Goal: Task Accomplishment & Management: Use online tool/utility

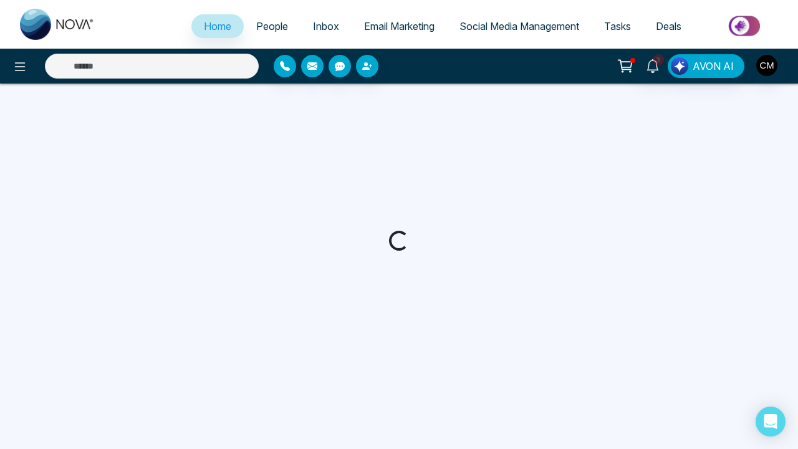
select select "*"
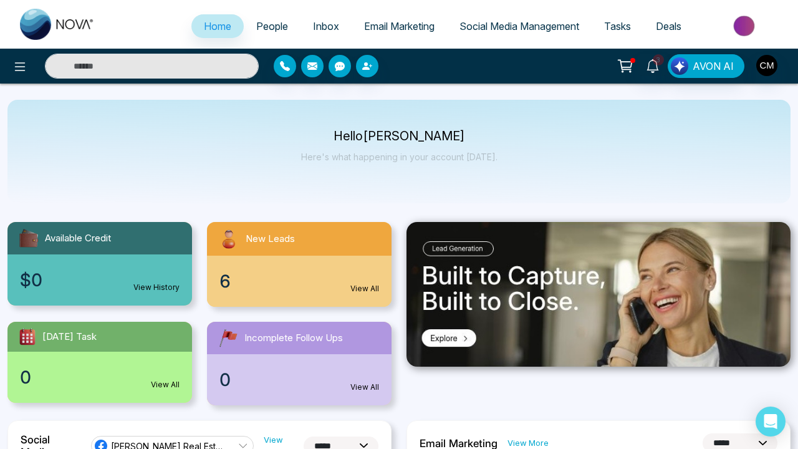
click at [266, 27] on span "People" at bounding box center [272, 26] width 32 height 12
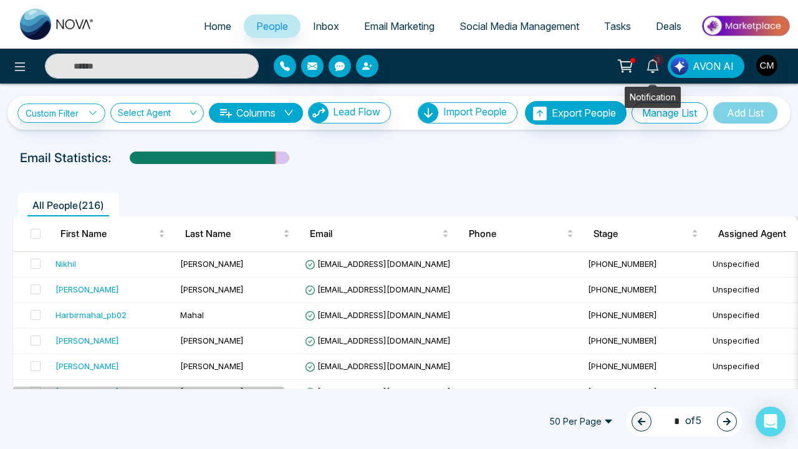
click at [657, 72] on icon at bounding box center [653, 66] width 14 height 14
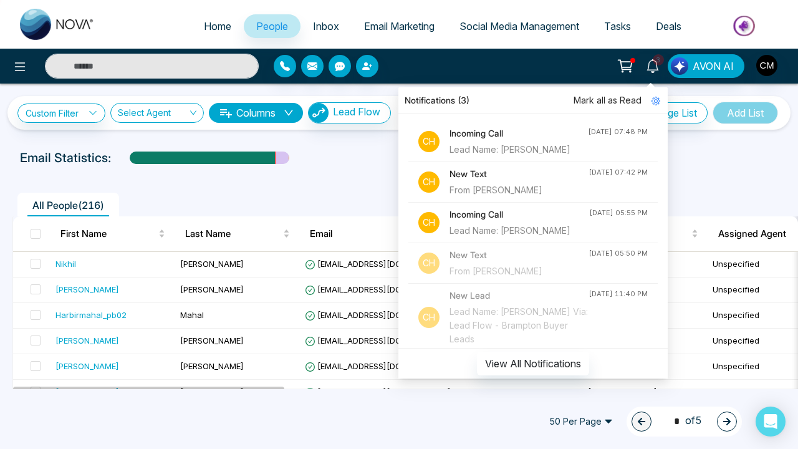
click at [605, 104] on span "Mark all as Read" at bounding box center [608, 101] width 68 height 14
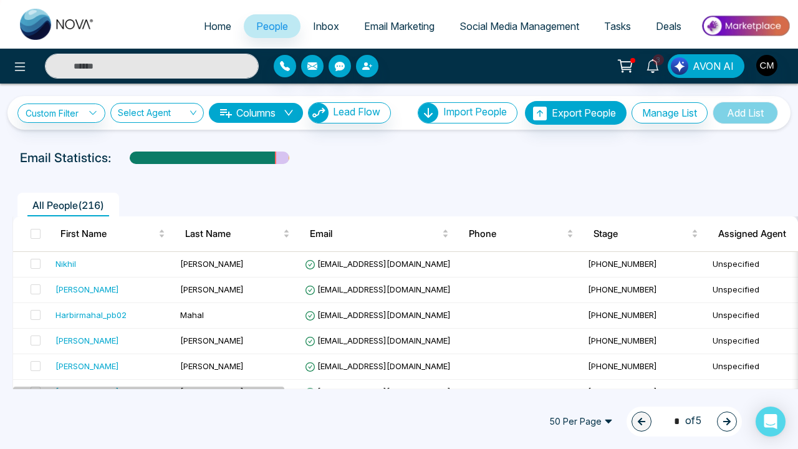
click at [373, 153] on div "Email Statistics:" at bounding box center [270, 157] width 501 height 19
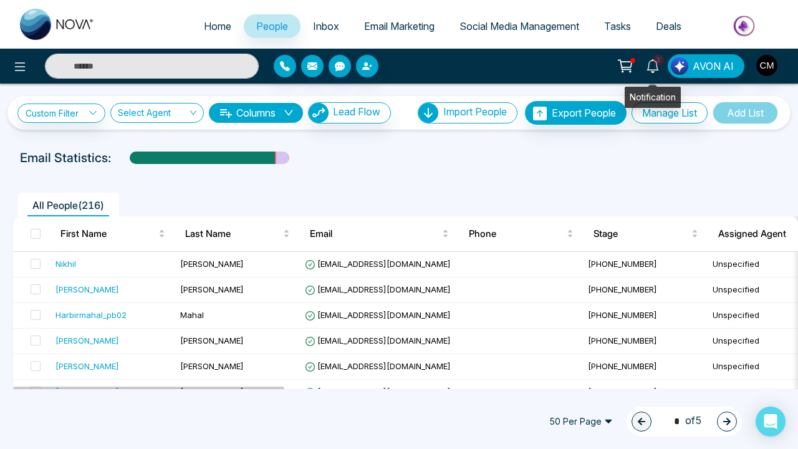
click at [645, 70] on link "3" at bounding box center [653, 65] width 30 height 22
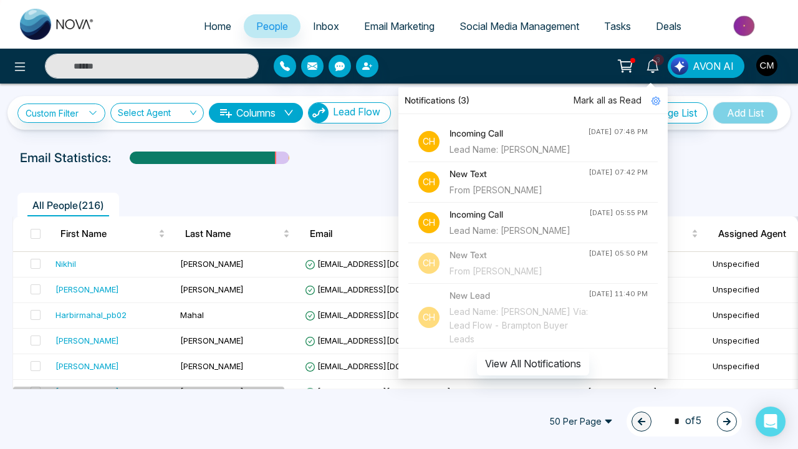
click at [613, 101] on span "Mark all as Read" at bounding box center [608, 101] width 68 height 14
click at [592, 101] on span "Mark all as Read" at bounding box center [608, 101] width 68 height 14
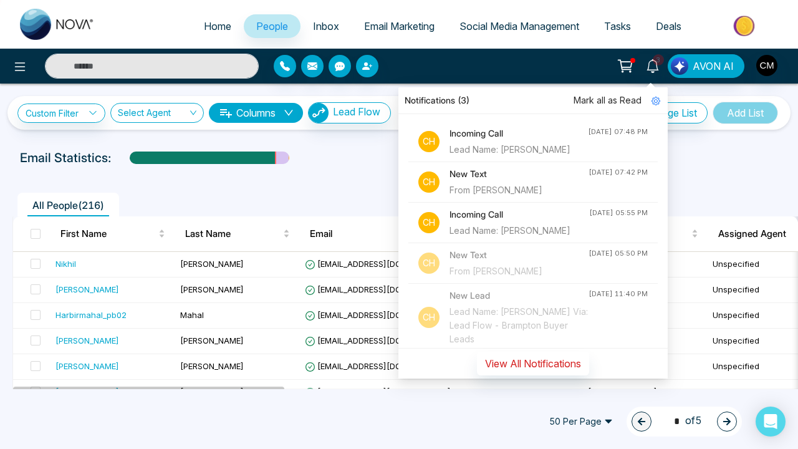
click at [509, 360] on button "View All Notifications" at bounding box center [533, 364] width 112 height 24
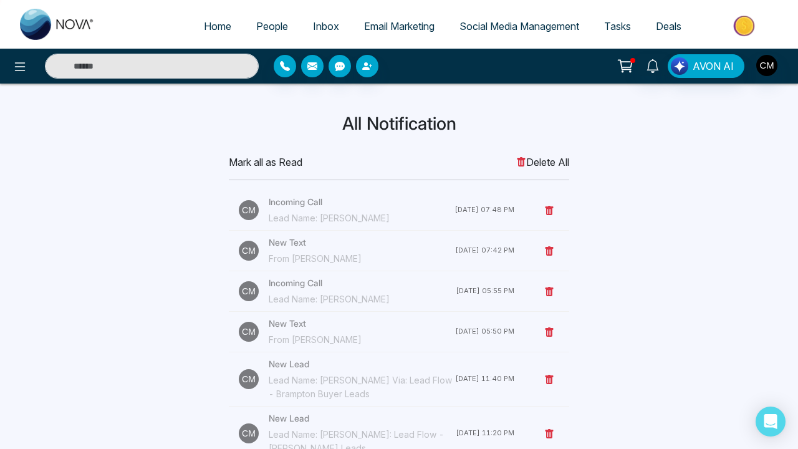
click at [543, 160] on span "Delete All" at bounding box center [542, 162] width 53 height 15
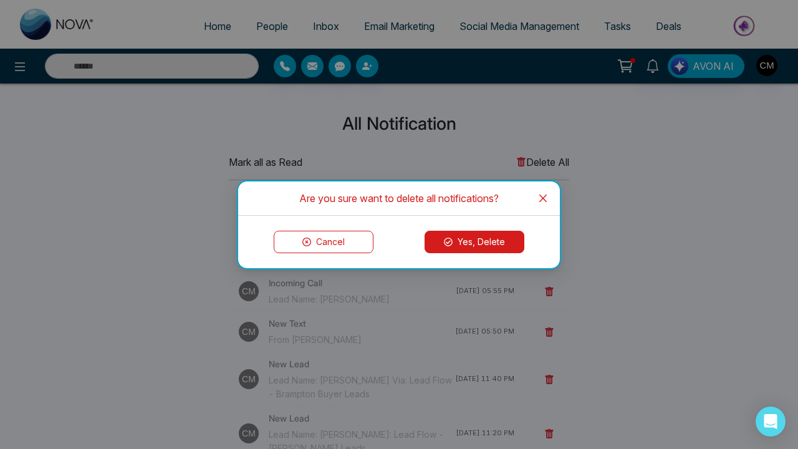
click at [462, 237] on button "Yes, Delete" at bounding box center [475, 242] width 100 height 22
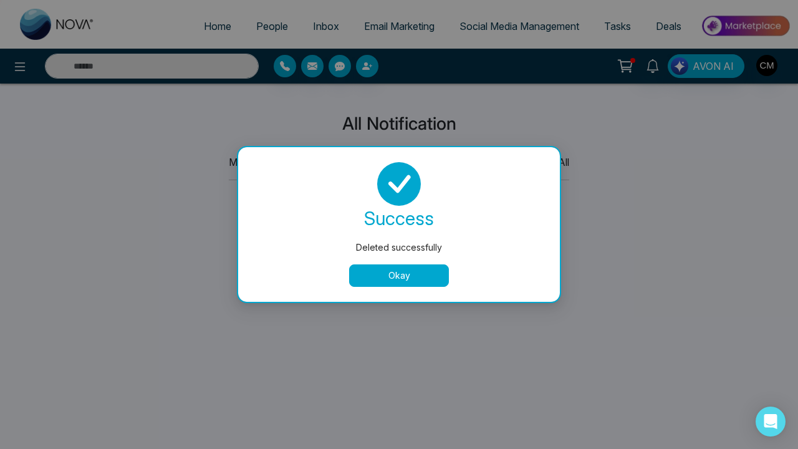
click at [386, 272] on button "Okay" at bounding box center [399, 275] width 100 height 22
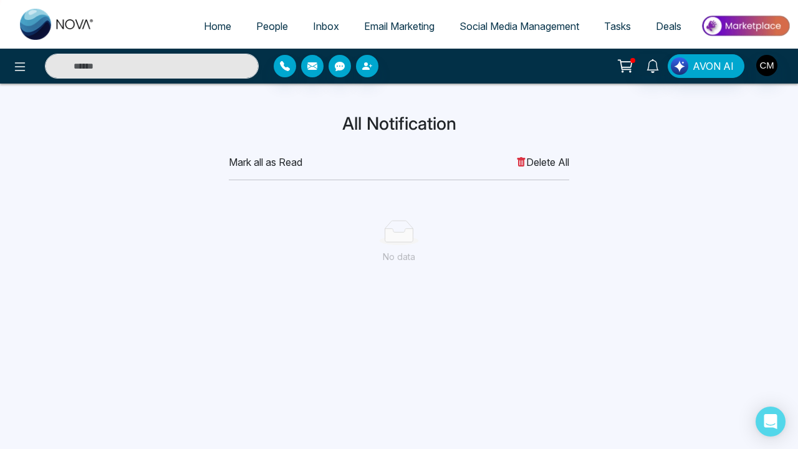
click at [213, 36] on link "Home" at bounding box center [217, 26] width 52 height 24
select select "*"
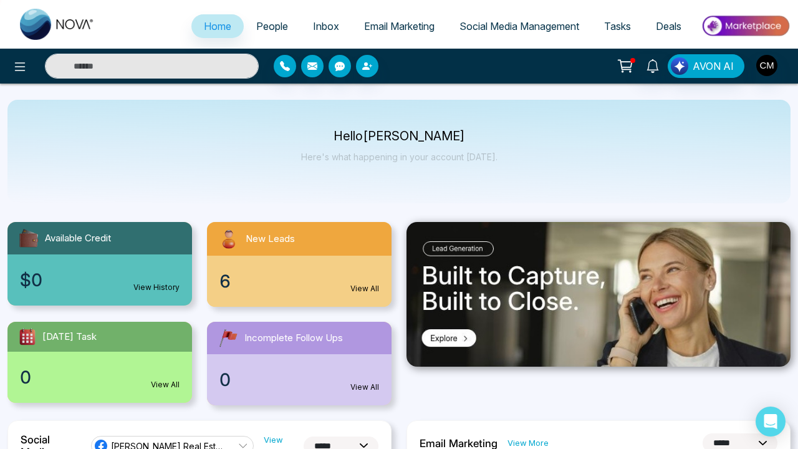
click at [402, 32] on link "Email Marketing" at bounding box center [399, 26] width 95 height 24
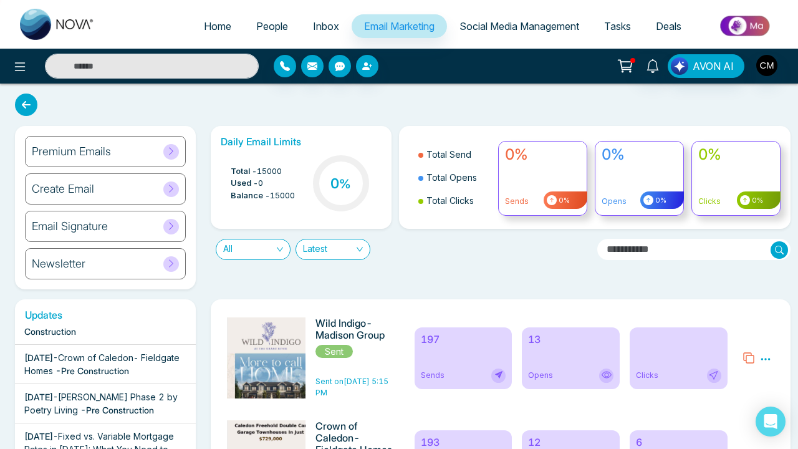
click at [97, 138] on div "Premium Emails" at bounding box center [105, 151] width 161 height 31
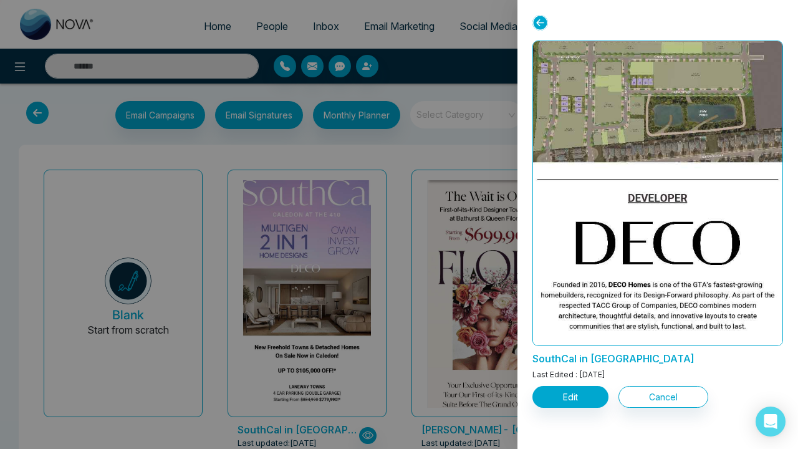
scroll to position [3305, 0]
click at [389, 309] on div at bounding box center [399, 224] width 798 height 449
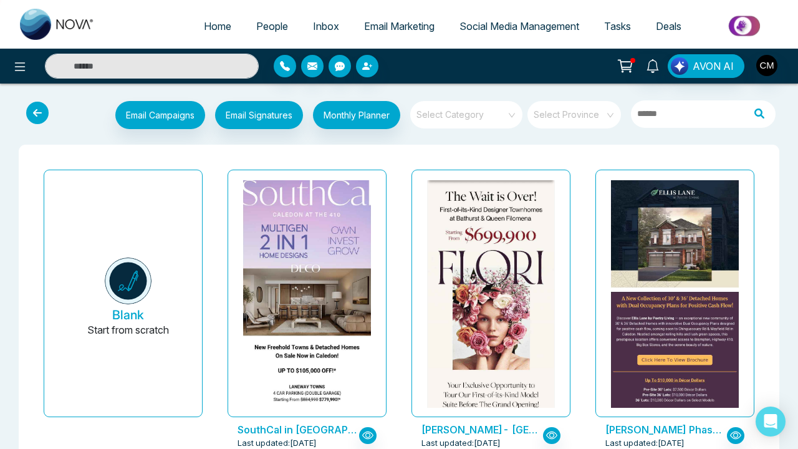
click at [440, 98] on div "Email Campaigns Start from scratch? View my campaigns Email Signatures Monthly …" at bounding box center [399, 116] width 778 height 41
click at [440, 104] on input "search" at bounding box center [462, 110] width 90 height 19
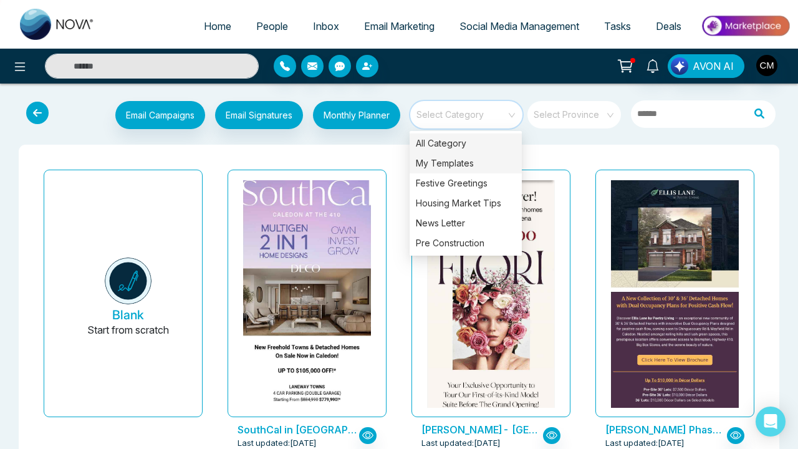
click at [429, 163] on div "My Templates" at bounding box center [466, 163] width 112 height 20
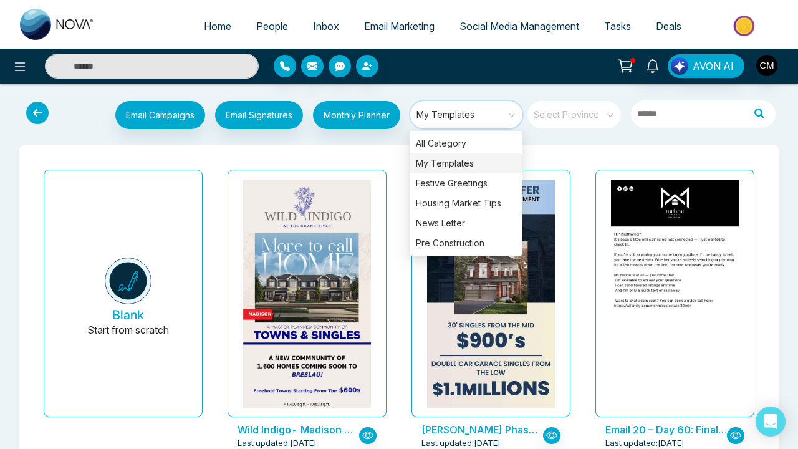
click at [402, 295] on div "[PERSON_NAME] Phase 2 by Poetry Living Last updated: [DATE]" at bounding box center [491, 317] width 184 height 305
